Goal: Browse casually

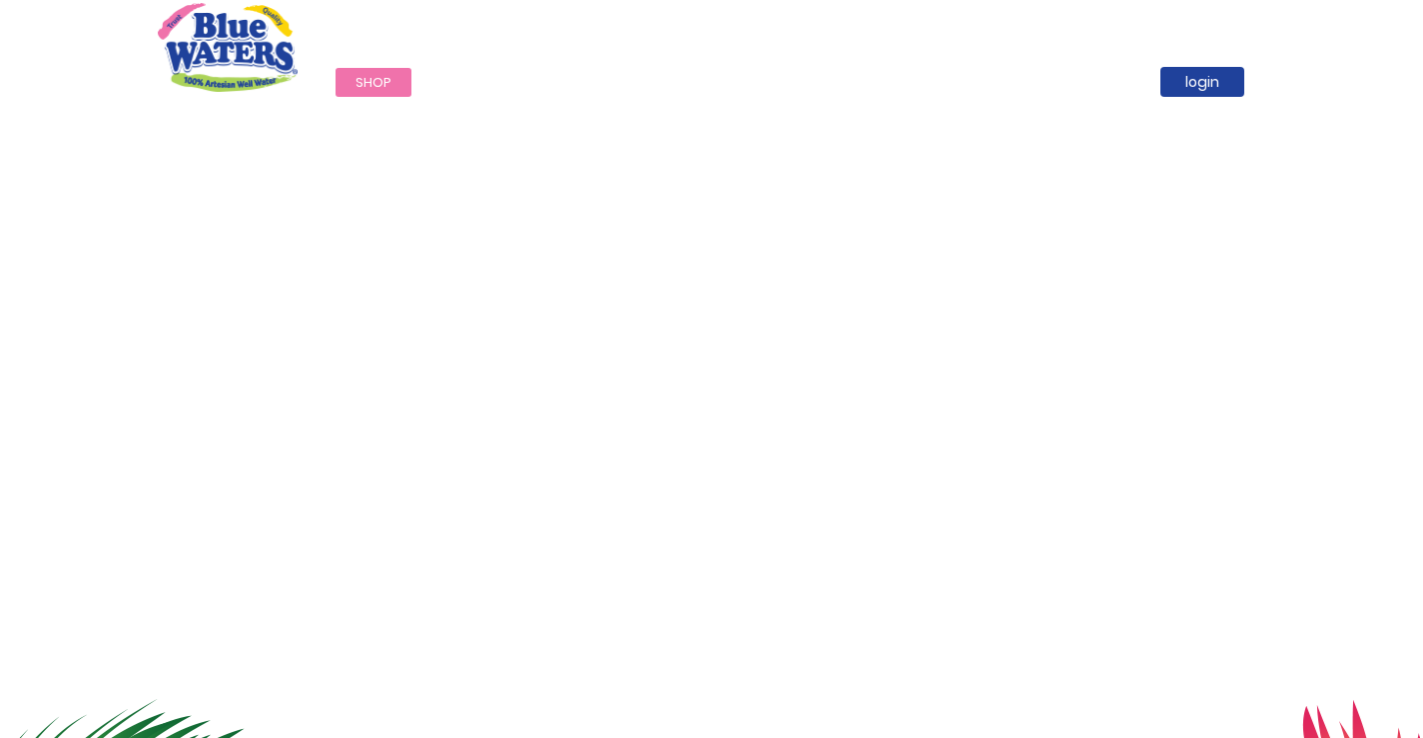
click at [389, 82] on span "Shop" at bounding box center [374, 82] width 36 height 19
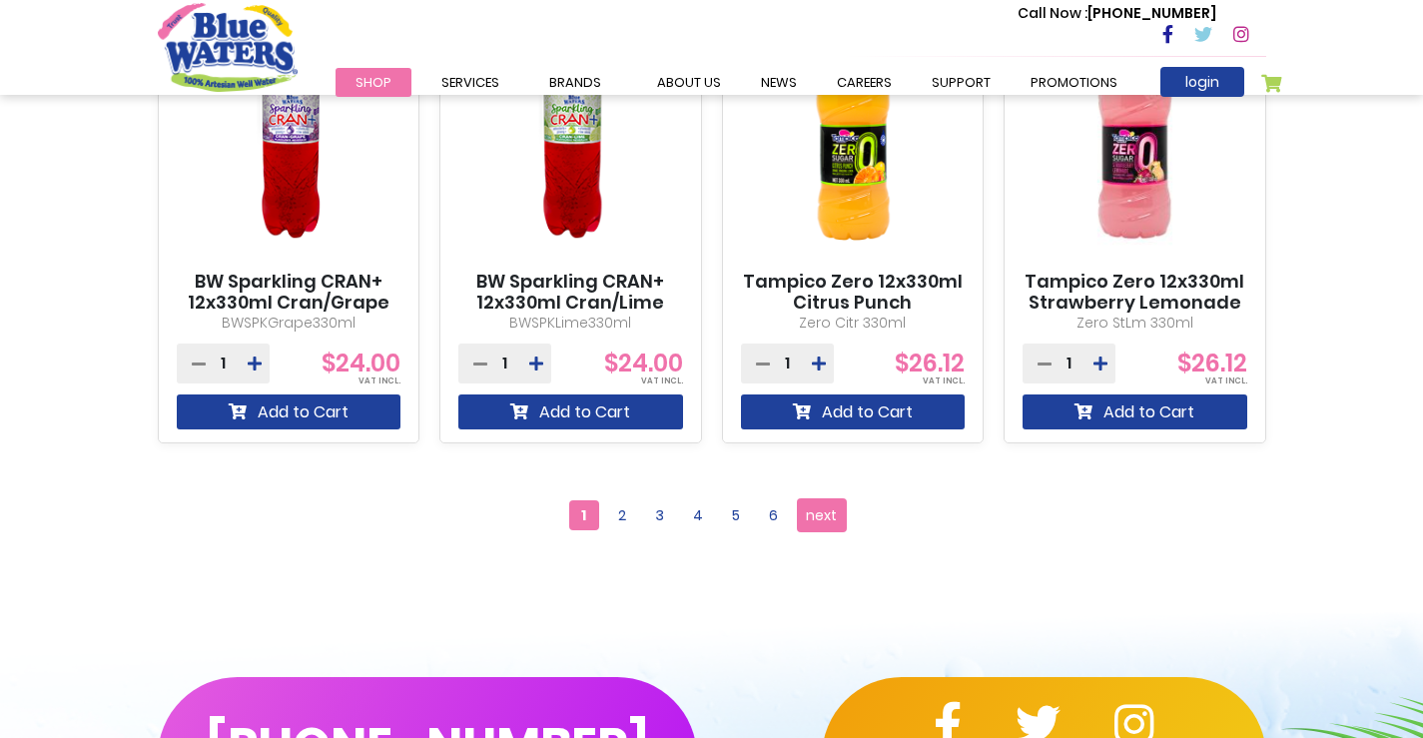
scroll to position [1812, 0]
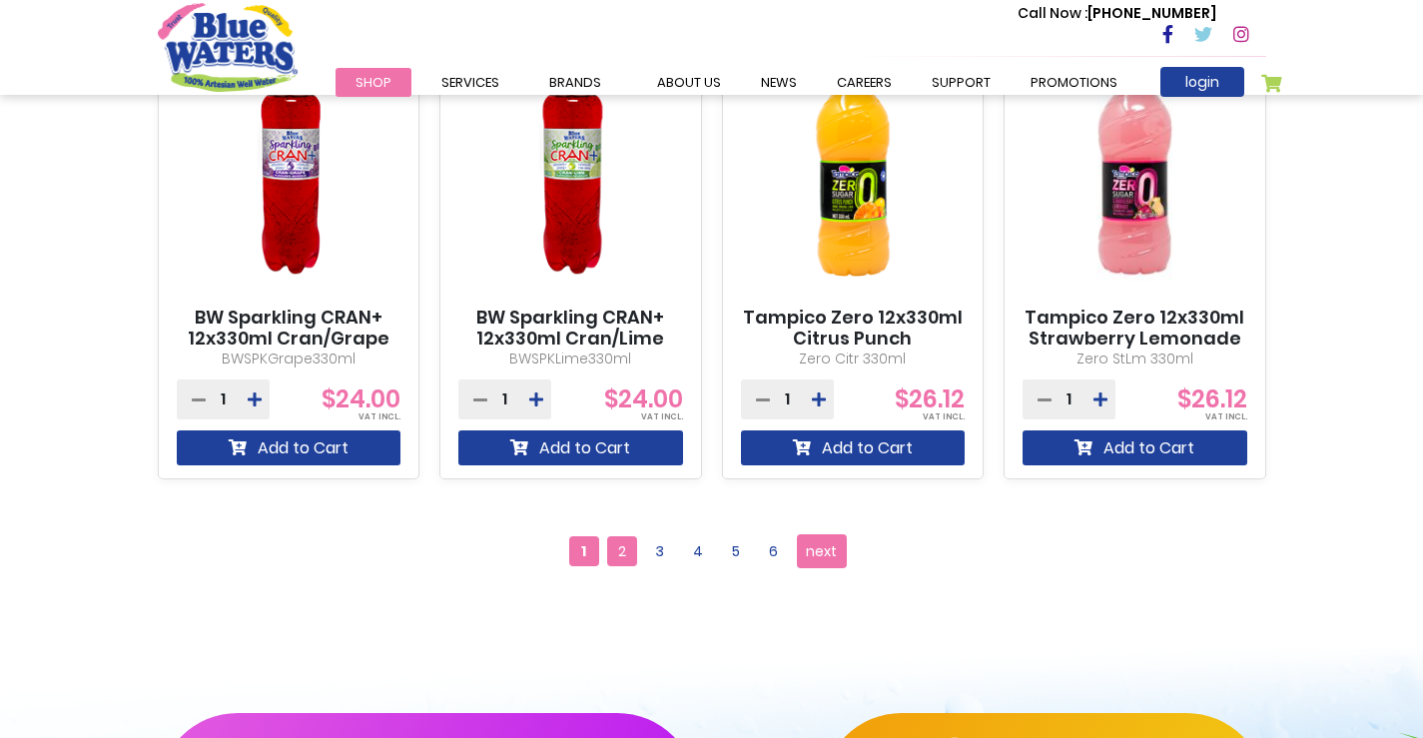
click at [620, 562] on span "2" at bounding box center [622, 551] width 30 height 30
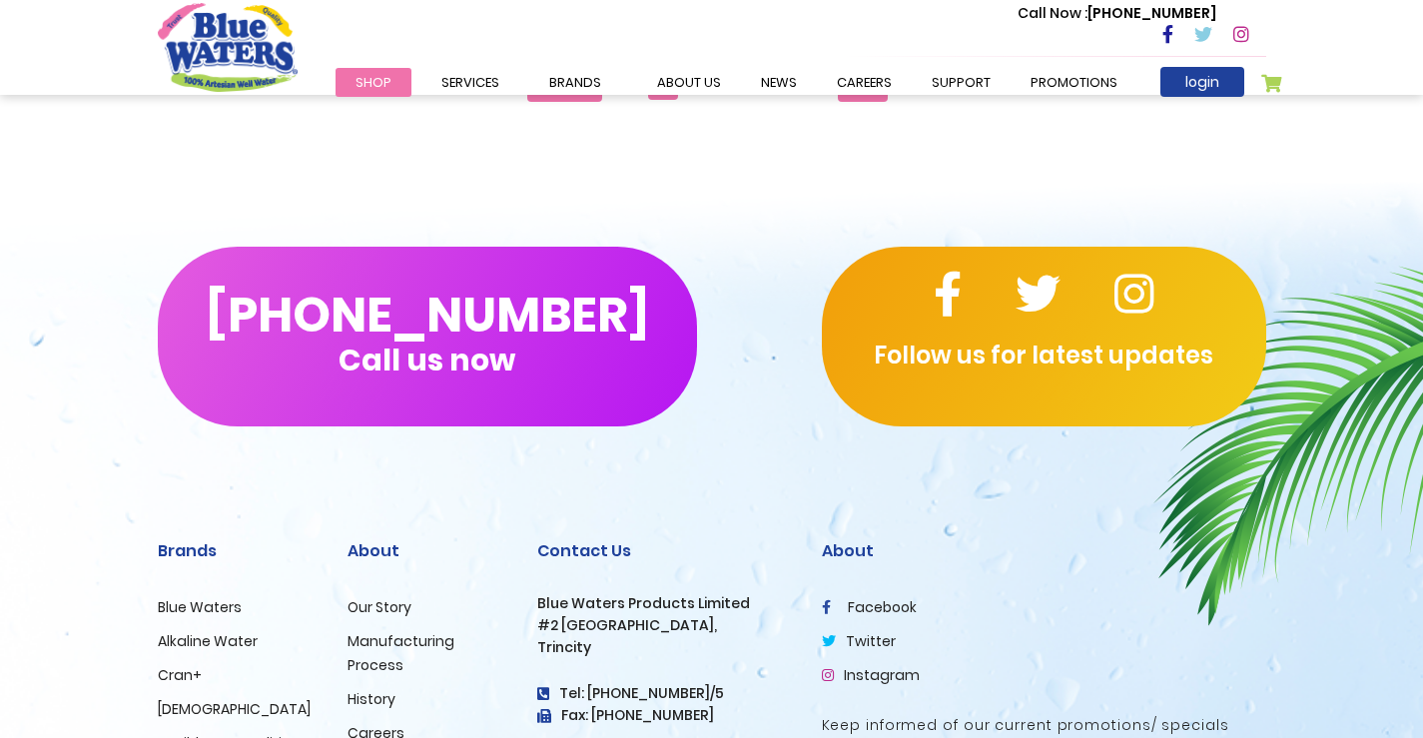
scroll to position [2012, 0]
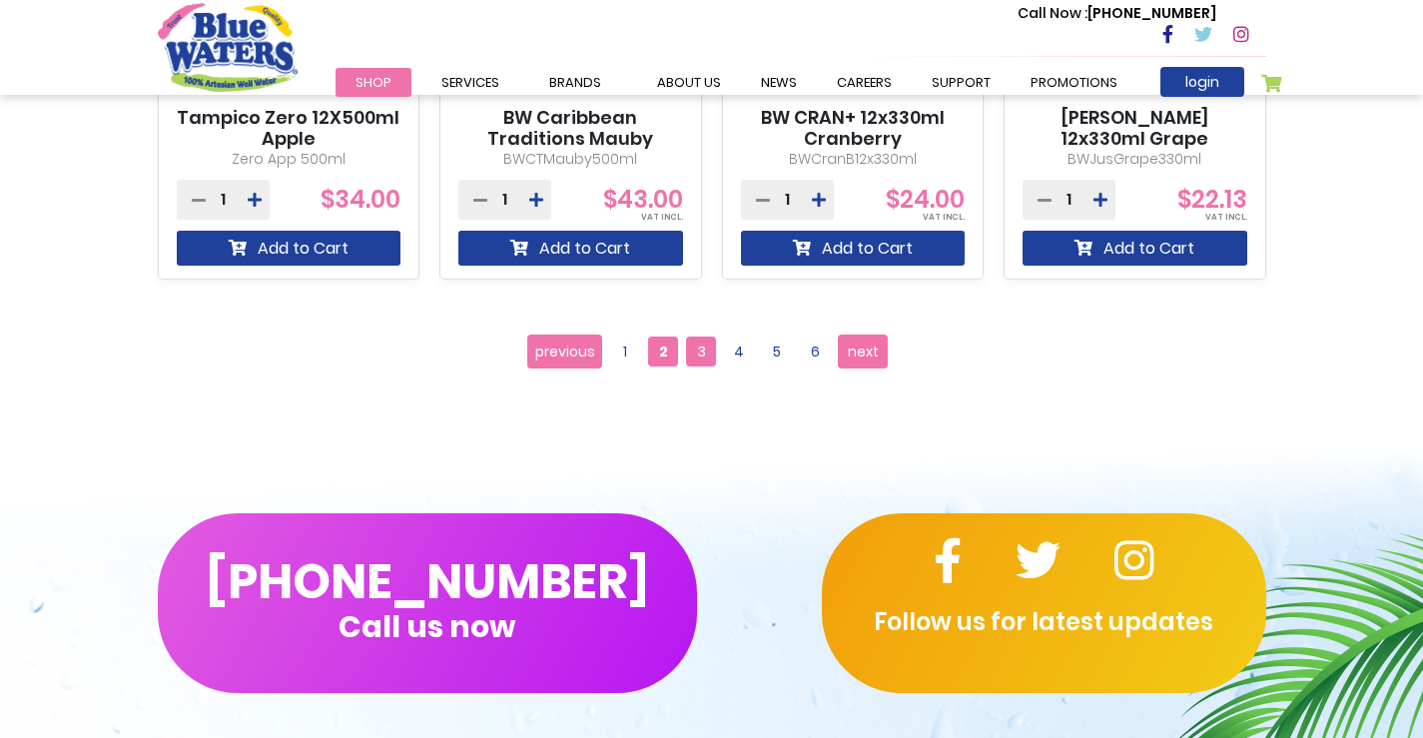
click at [700, 343] on span "3" at bounding box center [701, 352] width 30 height 30
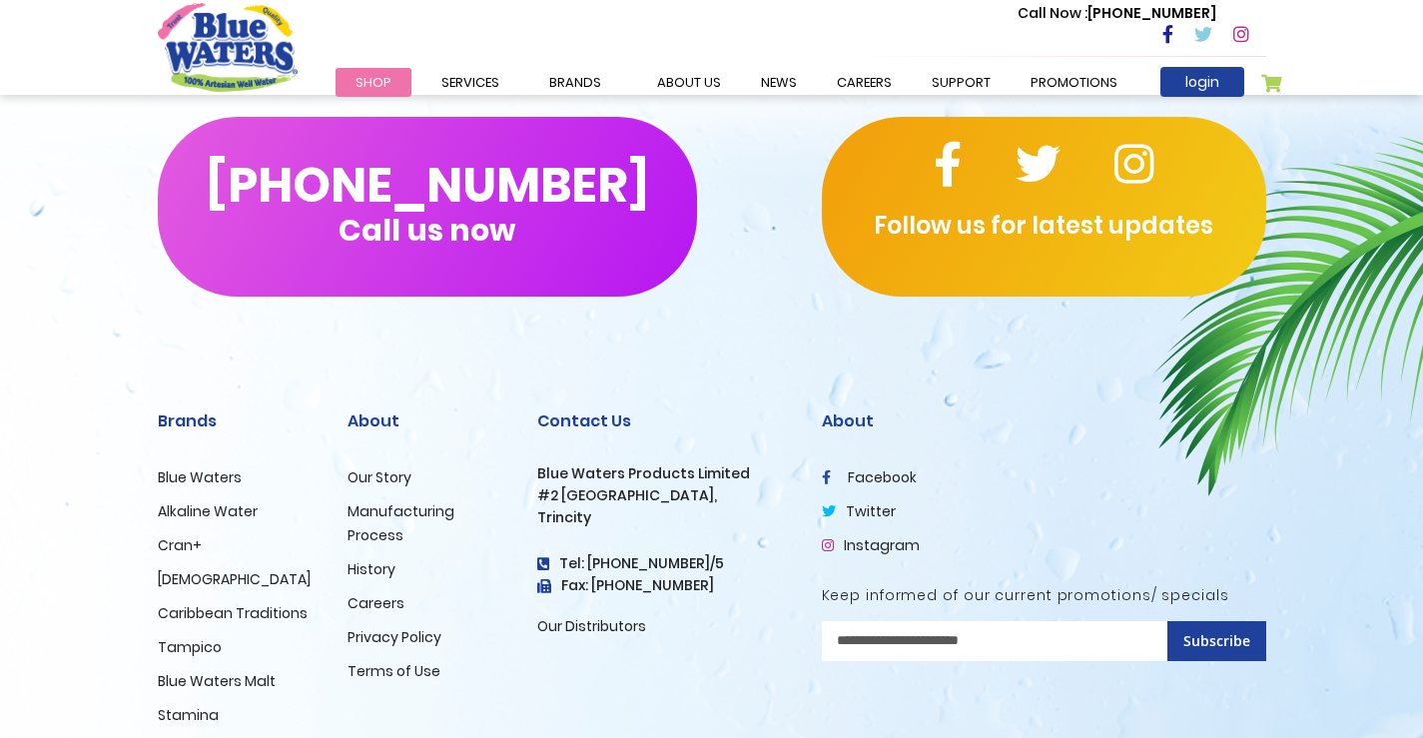
scroll to position [2097, 0]
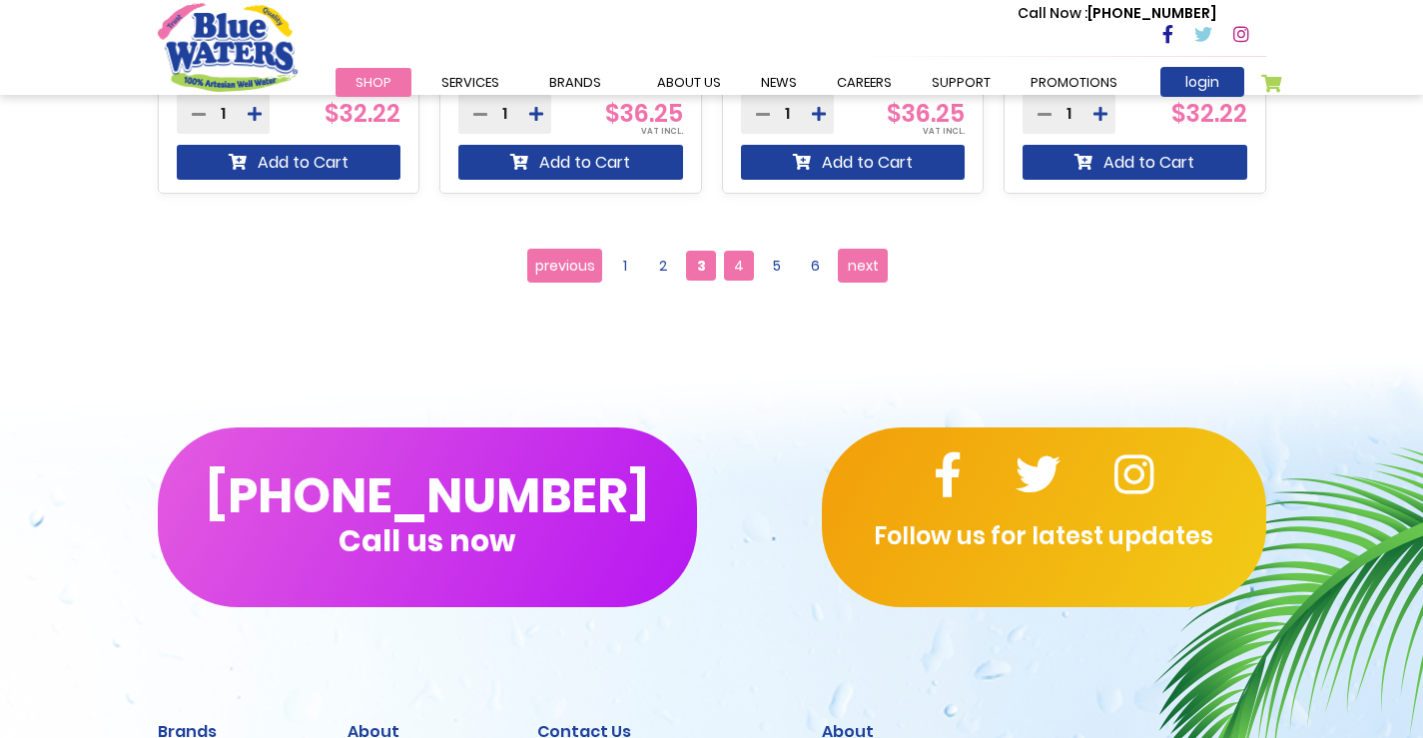
click at [730, 275] on span "4" at bounding box center [739, 266] width 30 height 30
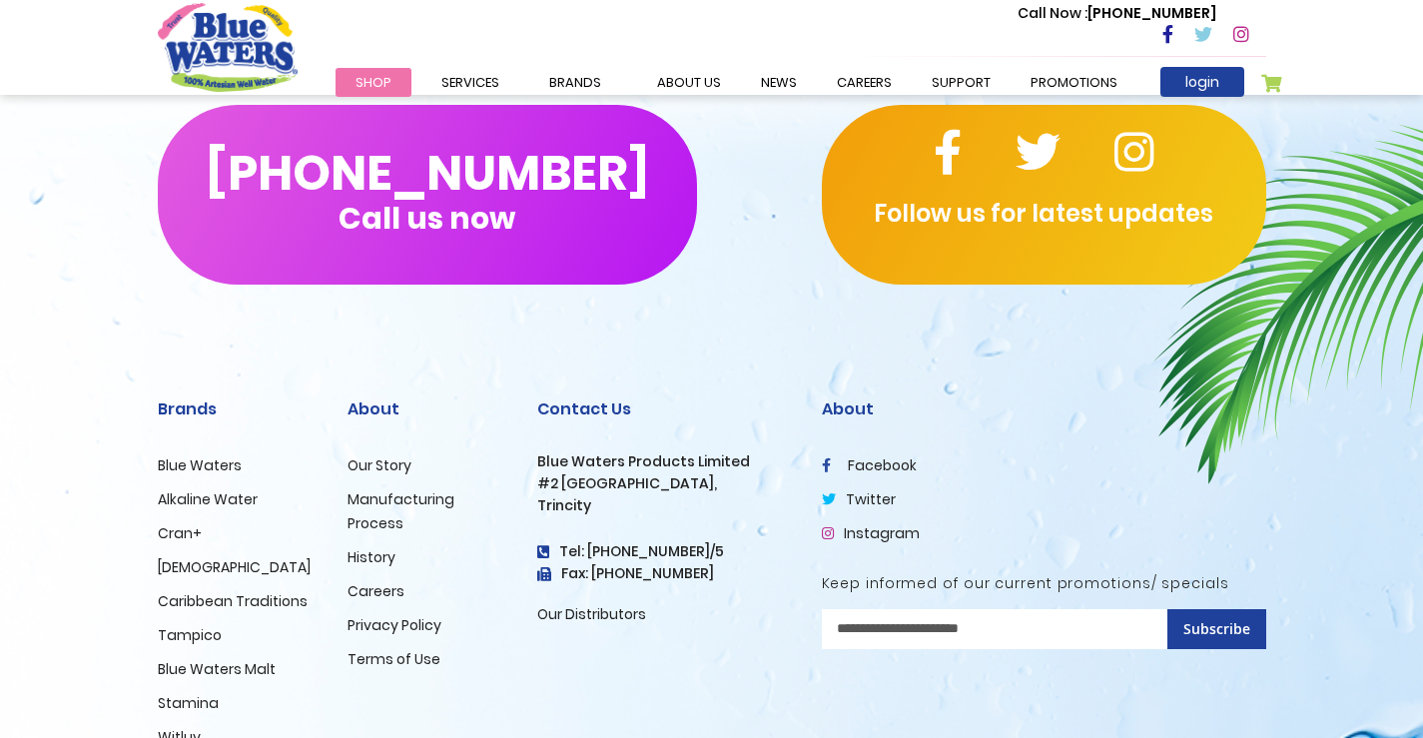
scroll to position [2097, 0]
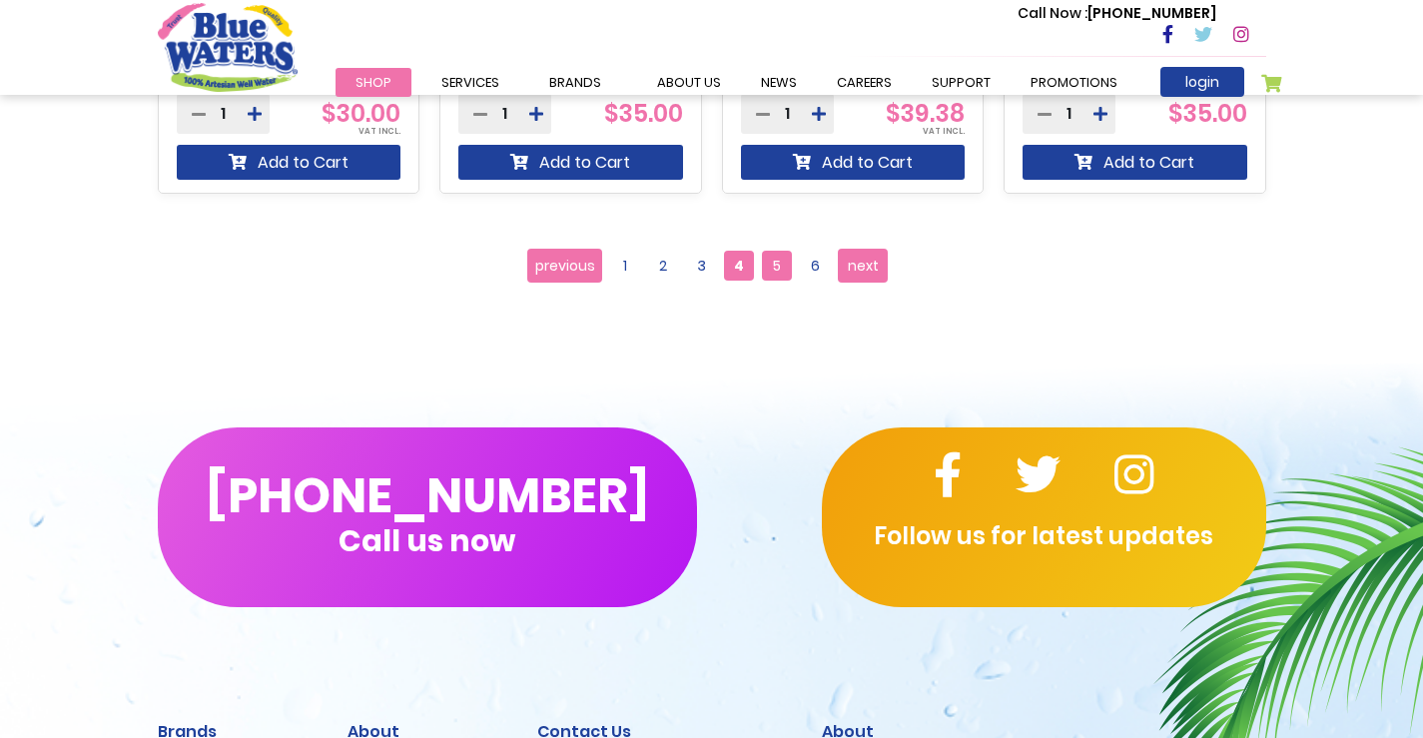
click at [787, 262] on span "5" at bounding box center [777, 266] width 30 height 30
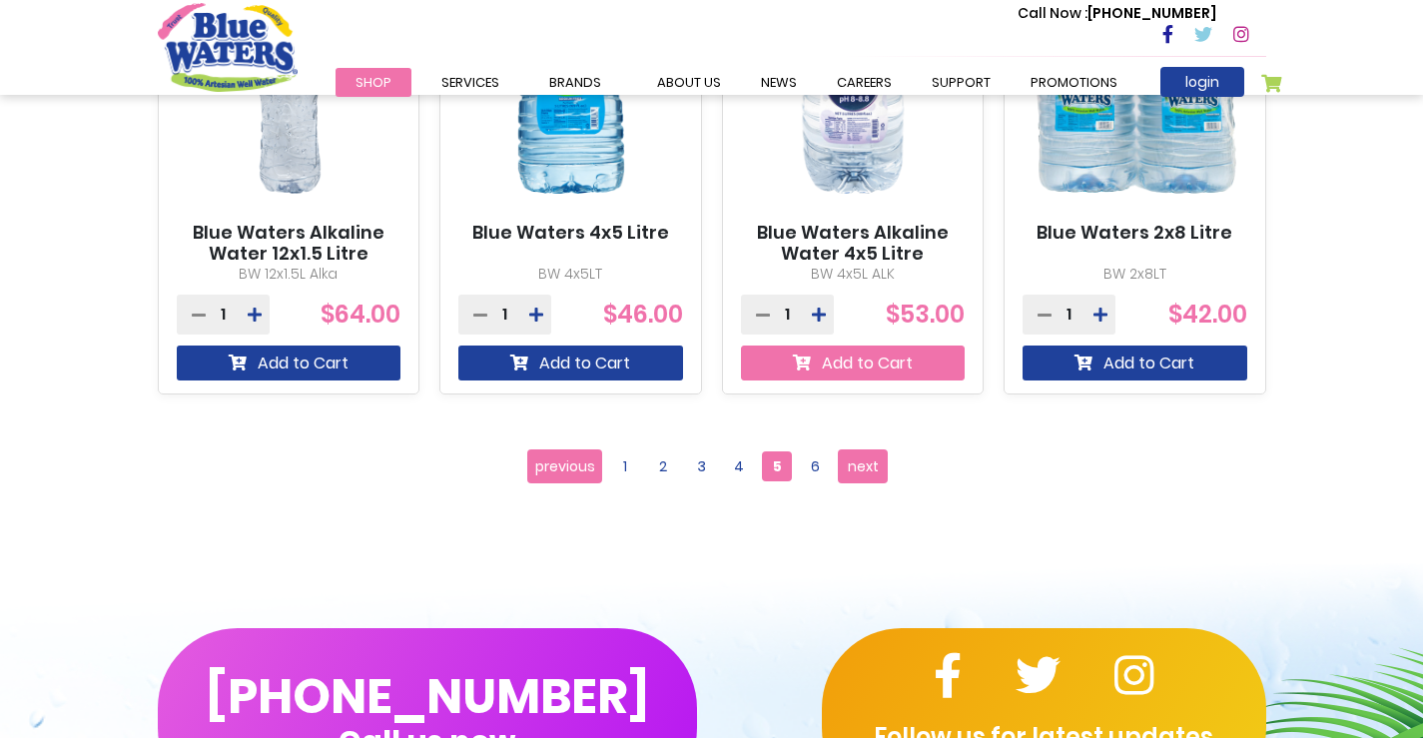
scroll to position [1898, 0]
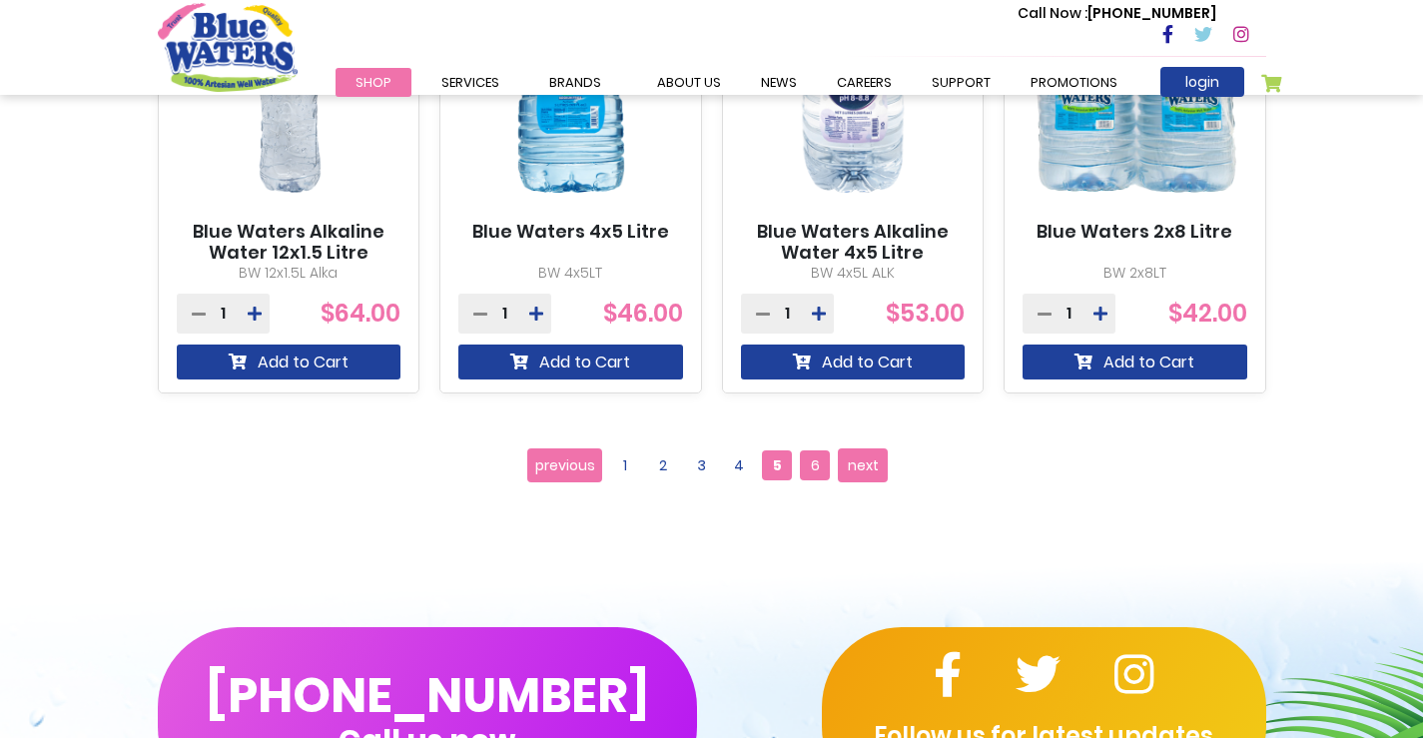
click at [812, 467] on span "6" at bounding box center [815, 465] width 30 height 30
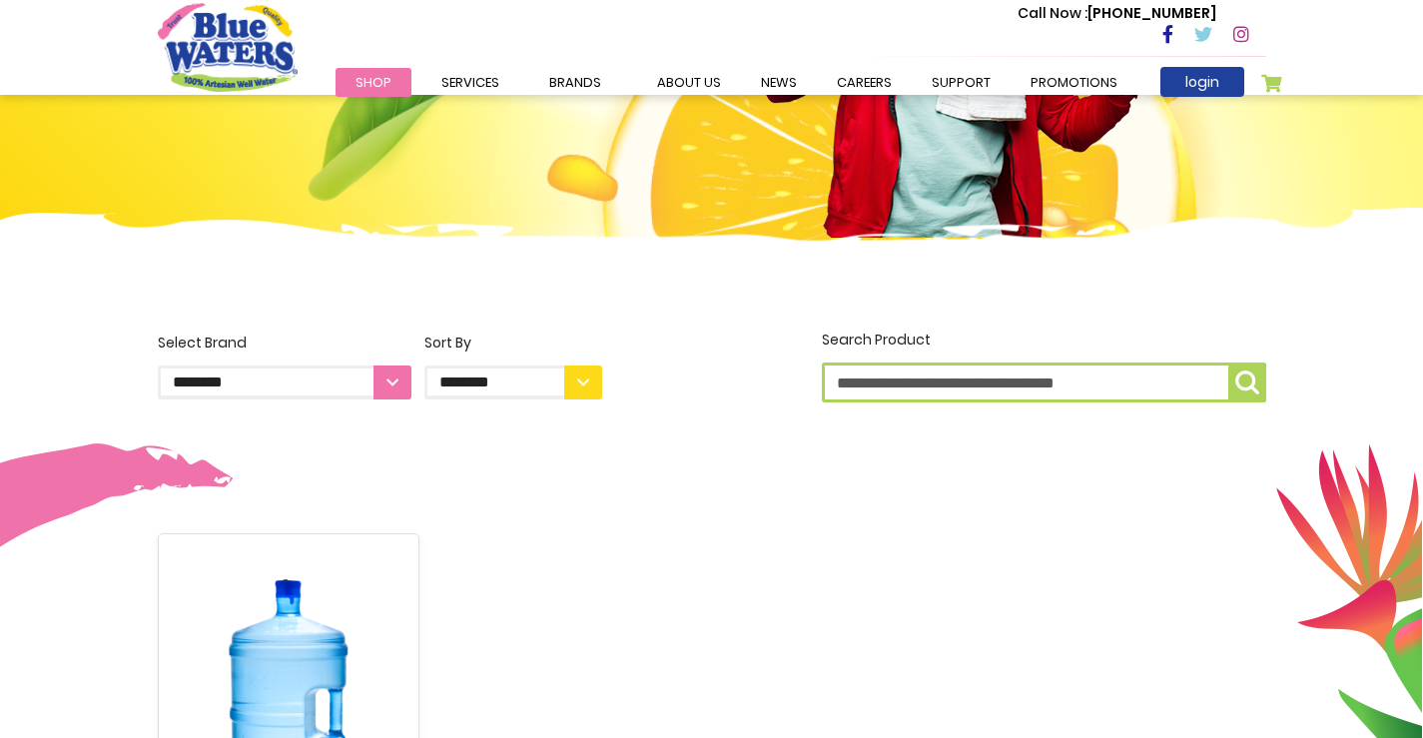
scroll to position [699, 0]
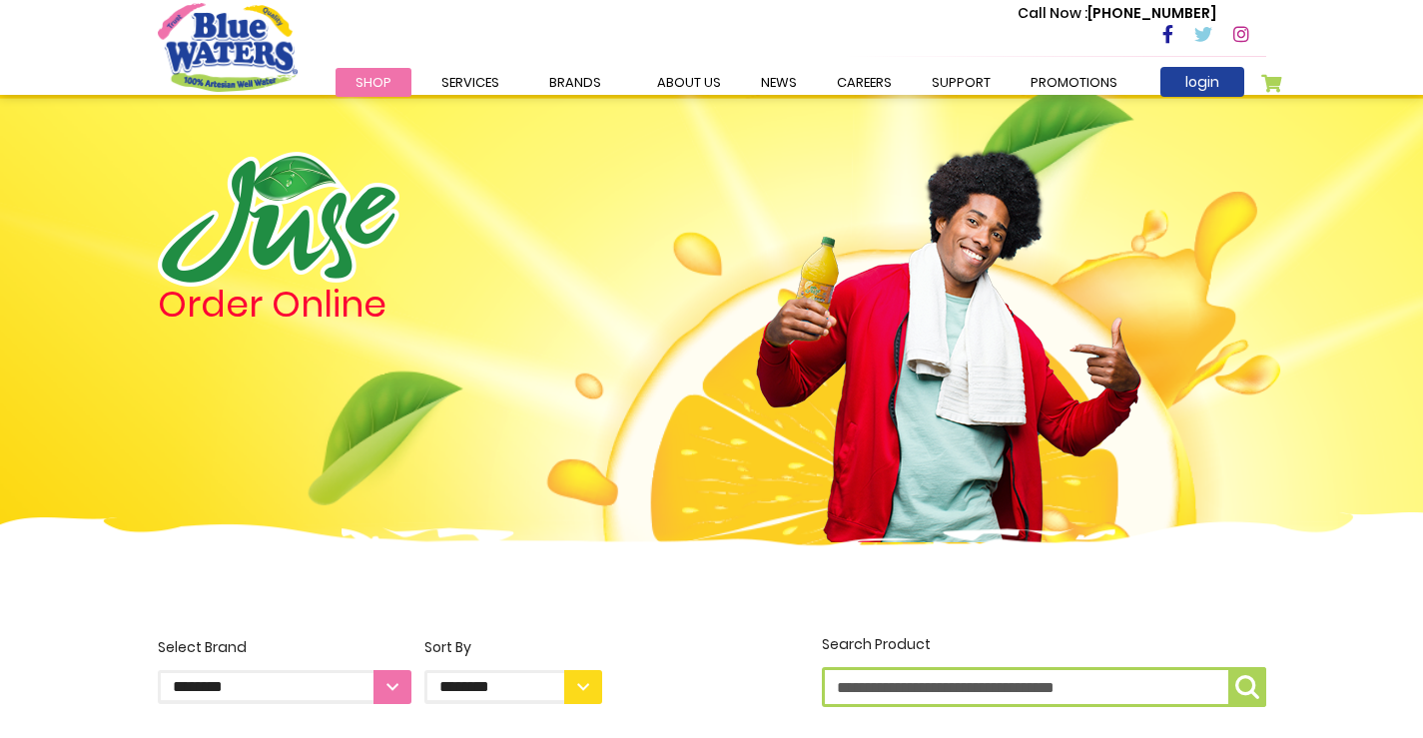
scroll to position [2039, 0]
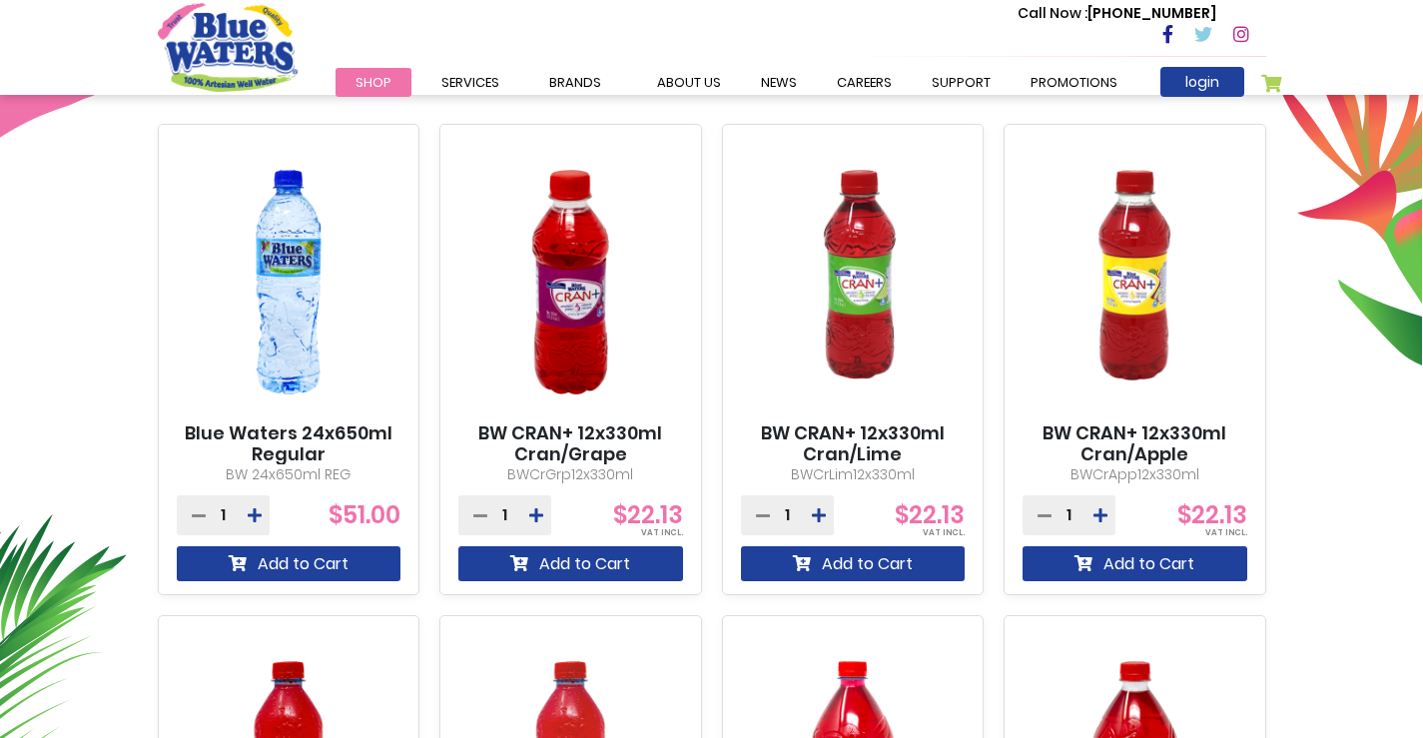
scroll to position [713, 0]
